Goal: Task Accomplishment & Management: Manage account settings

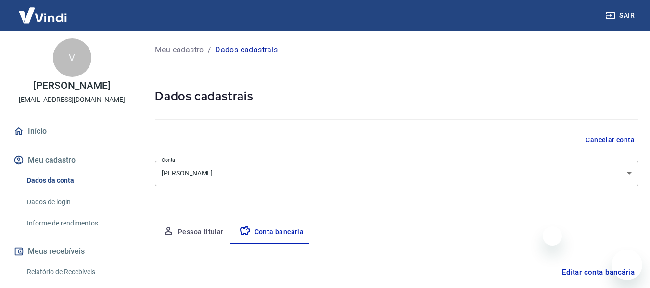
select select "1"
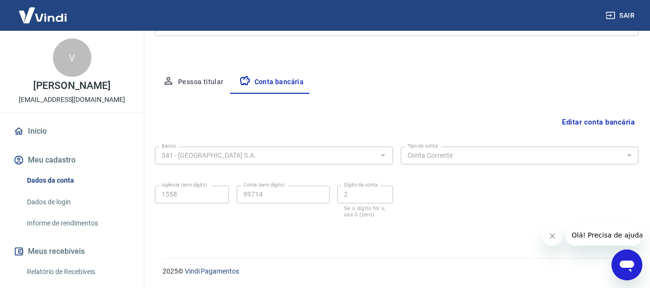
scroll to position [48, 0]
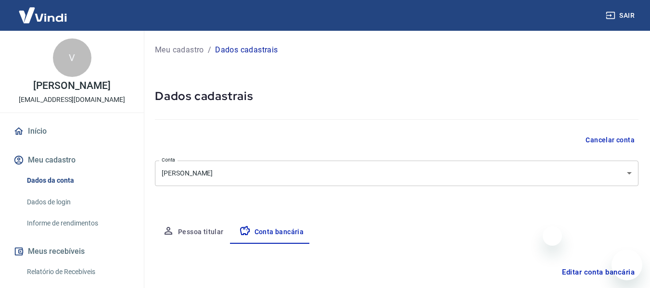
select select "1"
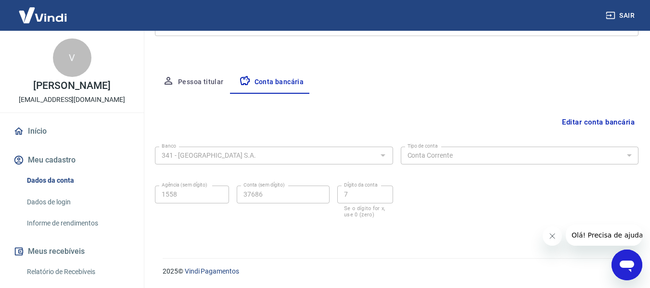
click at [49, 18] on img at bounding box center [43, 14] width 63 height 29
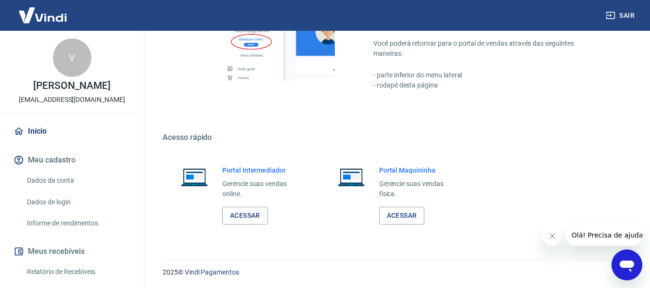
scroll to position [573, 0]
click at [238, 210] on link "Acessar" at bounding box center [245, 215] width 46 height 18
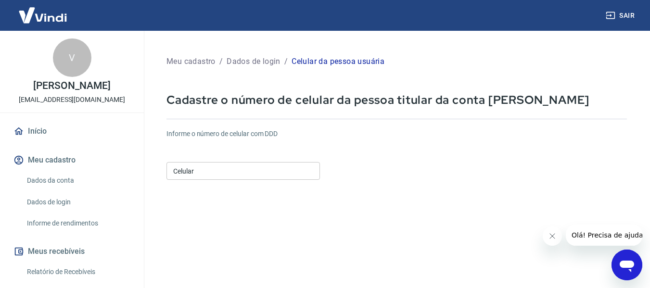
click at [200, 169] on input "Celular" at bounding box center [244, 171] width 154 height 18
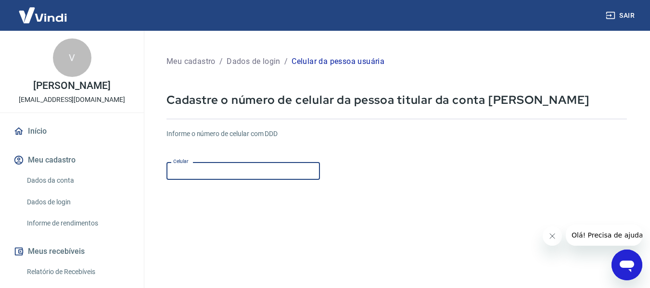
type input "(11) 96180-5590"
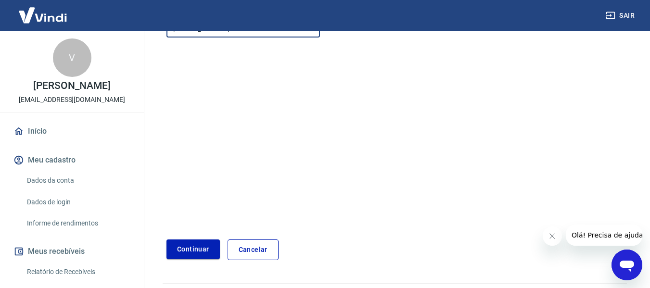
scroll to position [168, 0]
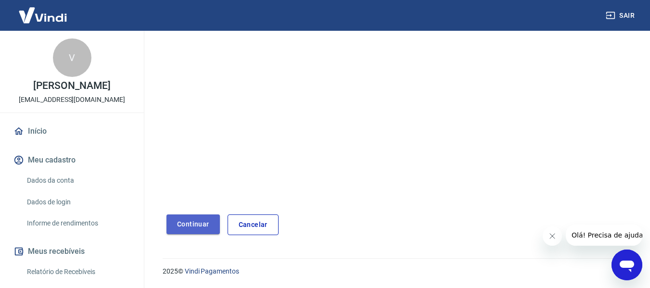
click at [196, 223] on button "Continuar" at bounding box center [193, 225] width 53 height 20
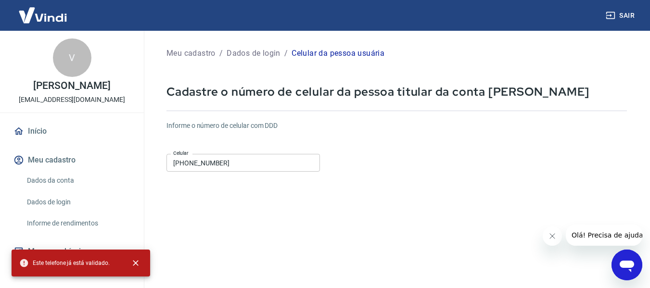
scroll to position [0, 0]
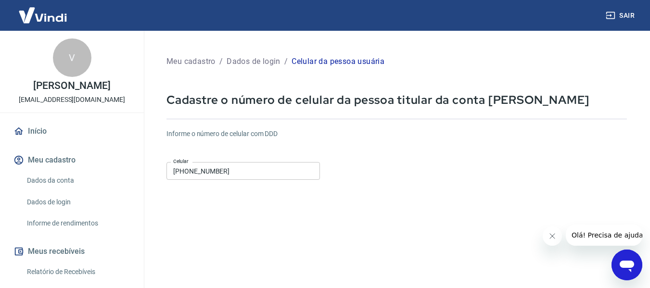
click at [53, 22] on img at bounding box center [43, 14] width 63 height 29
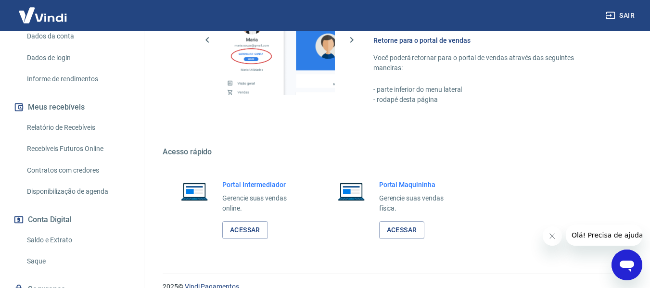
scroll to position [573, 0]
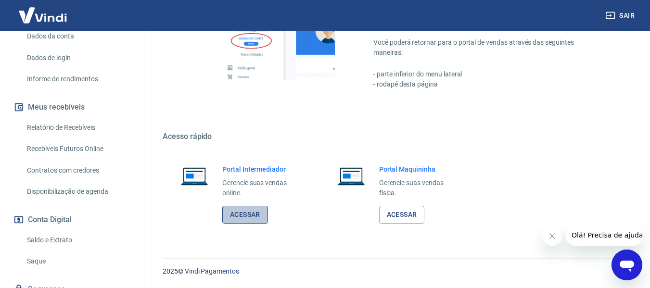
click at [238, 212] on link "Acessar" at bounding box center [245, 215] width 46 height 18
